Goal: Find specific page/section: Find specific page/section

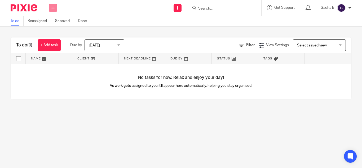
click at [55, 7] on button at bounding box center [53, 8] width 8 height 8
click at [49, 41] on link "Clients" at bounding box center [52, 40] width 12 height 4
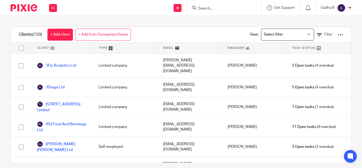
click at [275, 37] on input "Search for option" at bounding box center [286, 34] width 49 height 9
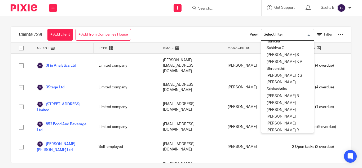
scroll to position [219, 0]
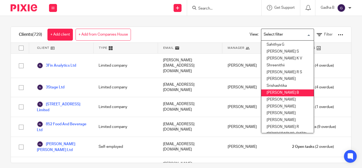
click at [284, 92] on li "Subashree B" at bounding box center [287, 92] width 52 height 7
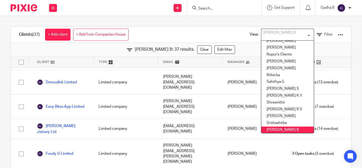
scroll to position [200, 0]
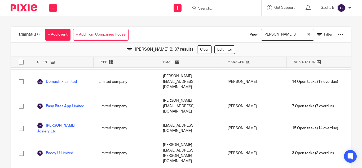
click at [73, 57] on div "Client" at bounding box center [61, 62] width 64 height 11
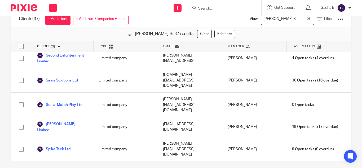
scroll to position [20, 0]
